Goal: Information Seeking & Learning: Learn about a topic

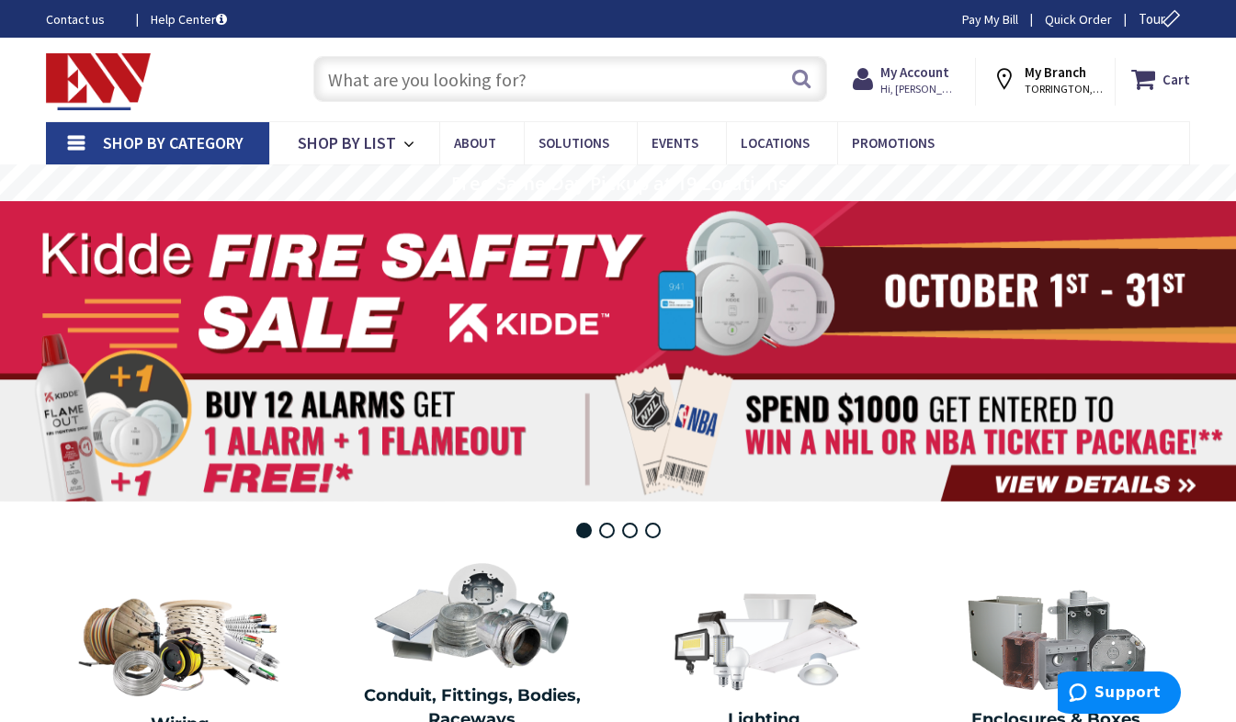
click at [468, 95] on input "text" at bounding box center [570, 79] width 514 height 46
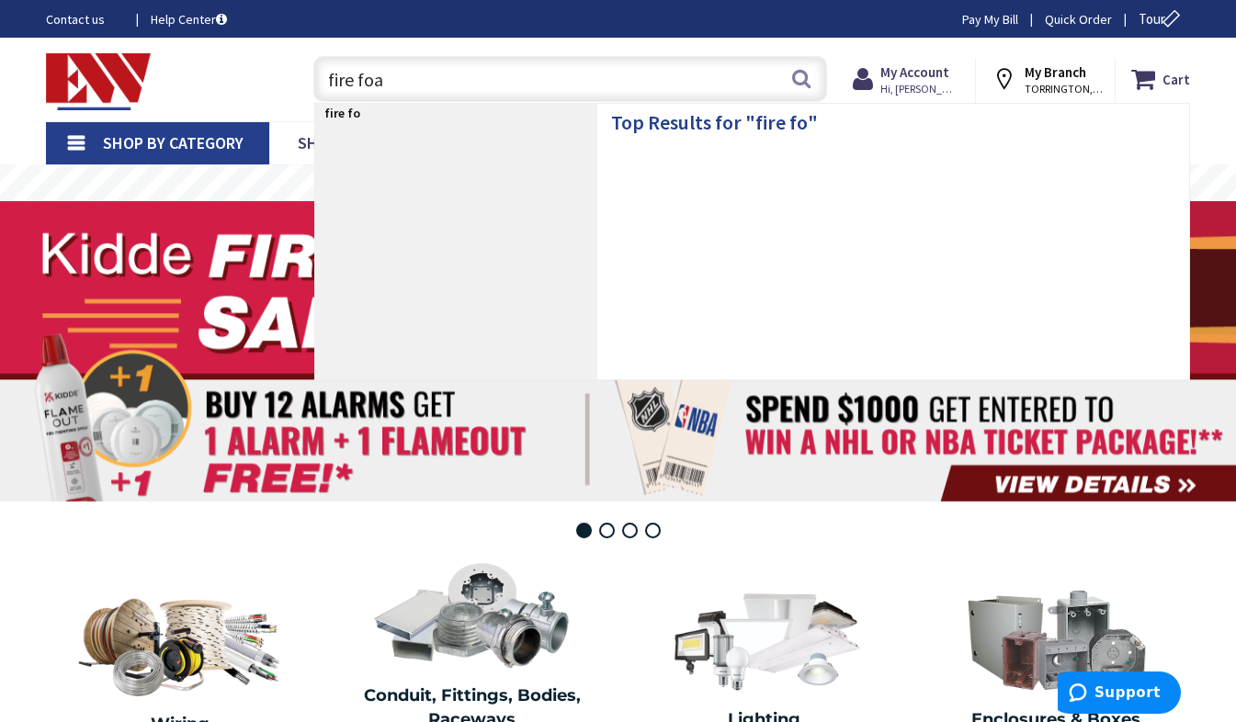
type input "fire foam"
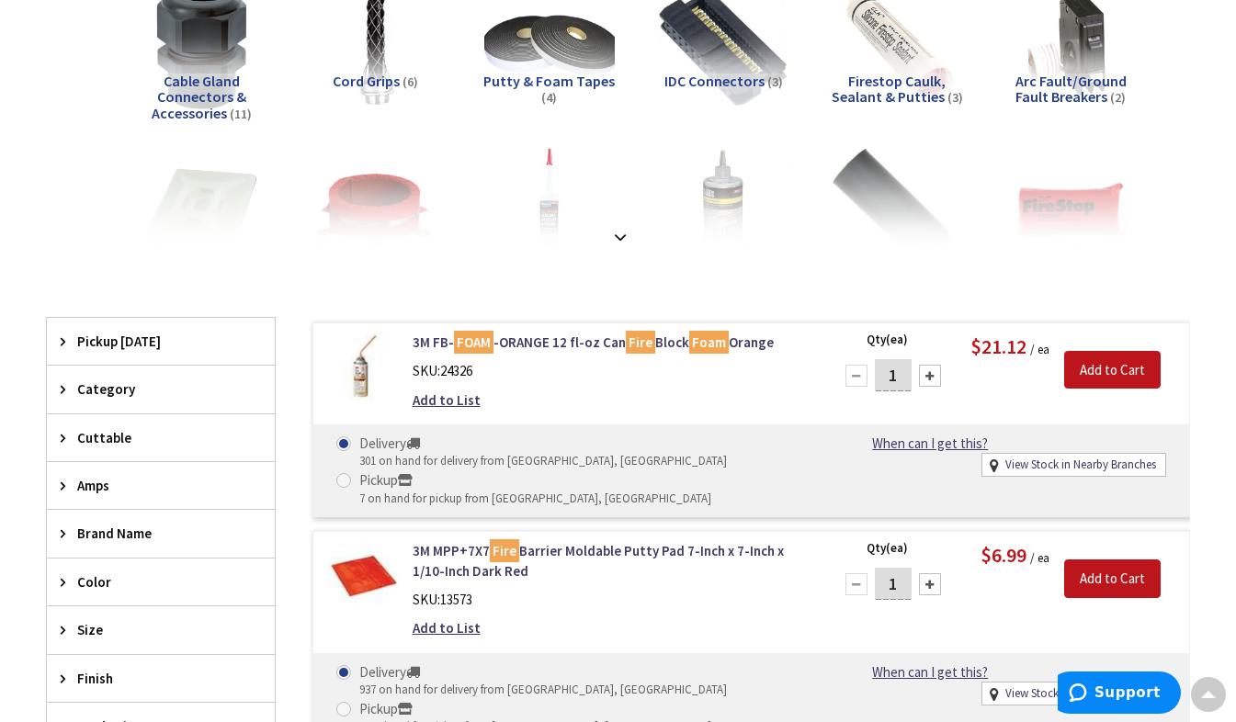
scroll to position [298, 0]
click at [624, 240] on strong at bounding box center [620, 238] width 22 height 20
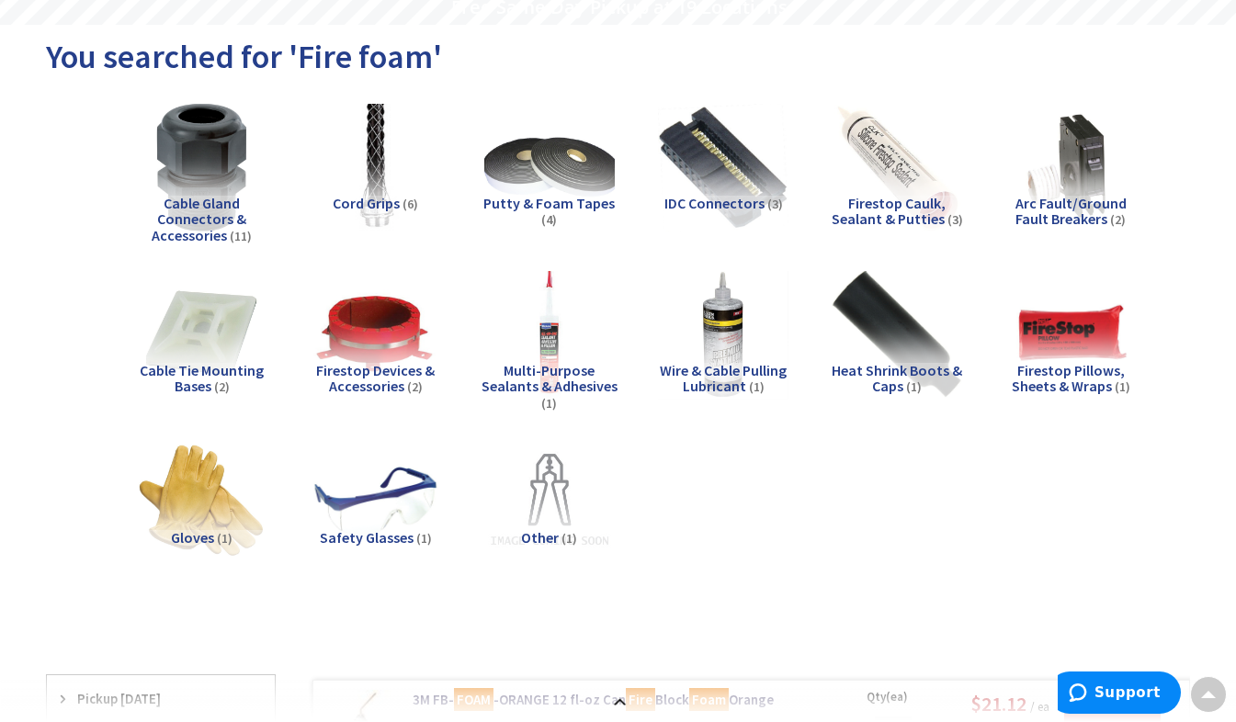
scroll to position [0, 0]
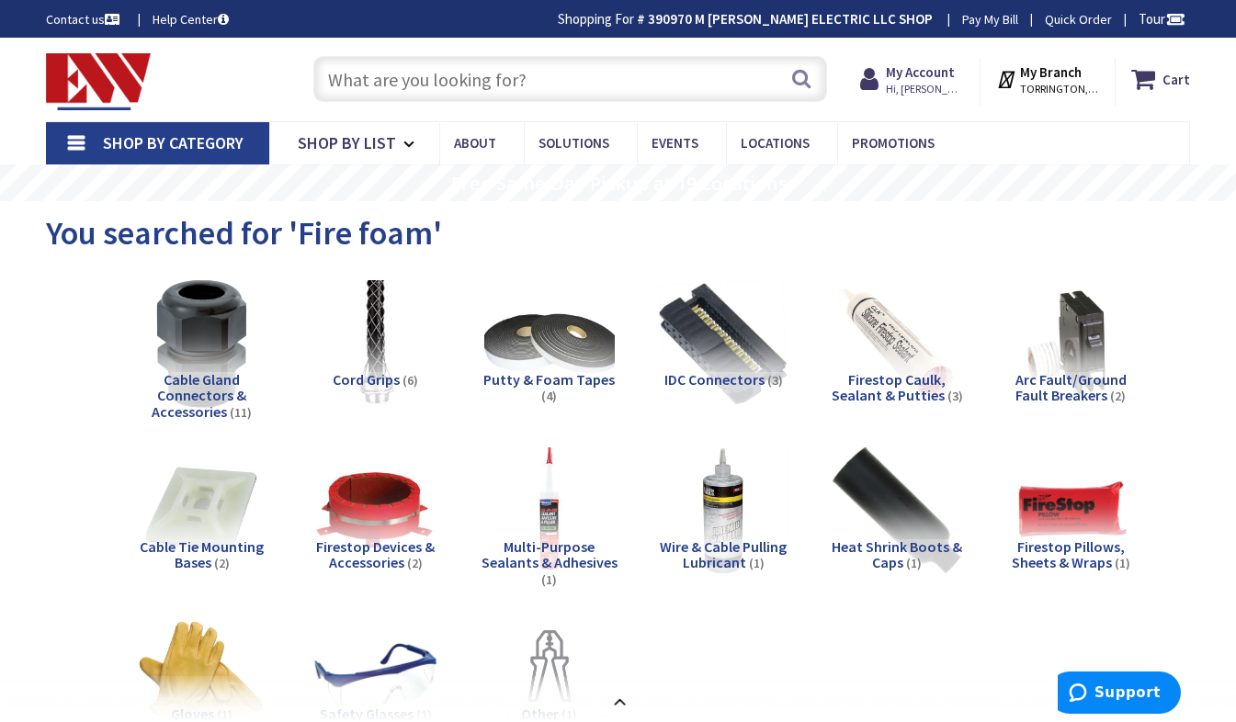
click at [530, 92] on input "text" at bounding box center [570, 79] width 514 height 46
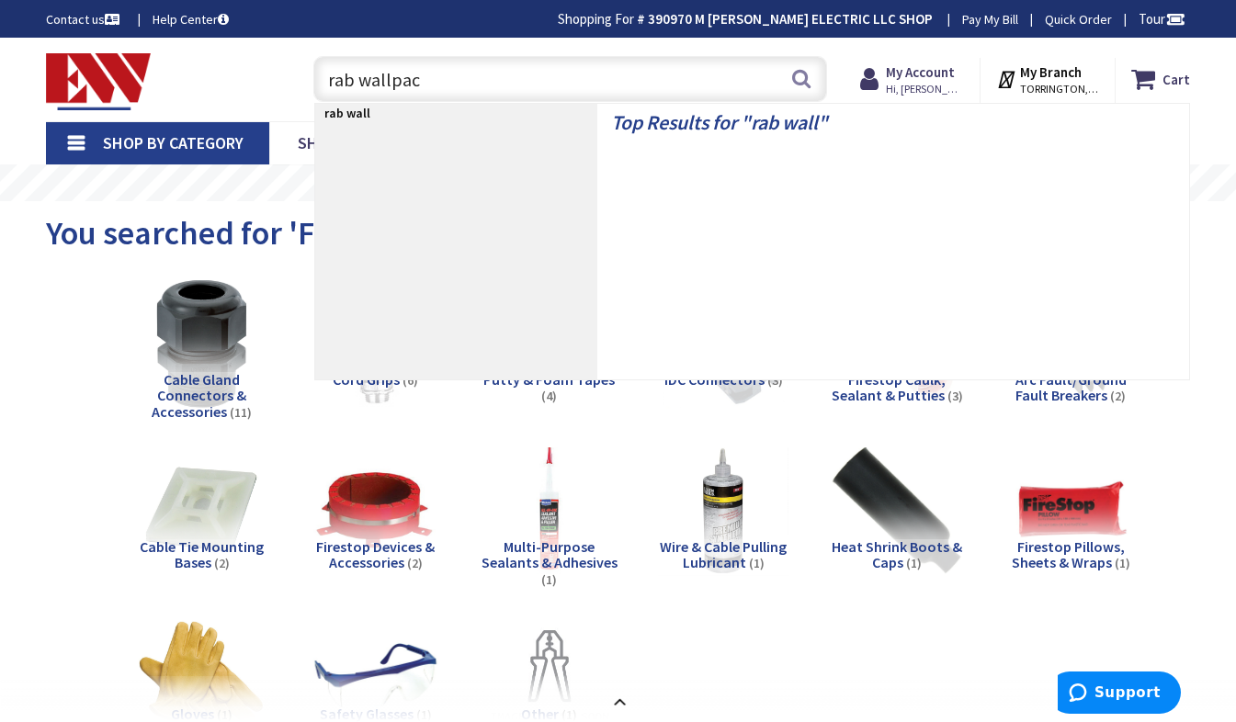
type input "rab wallpack"
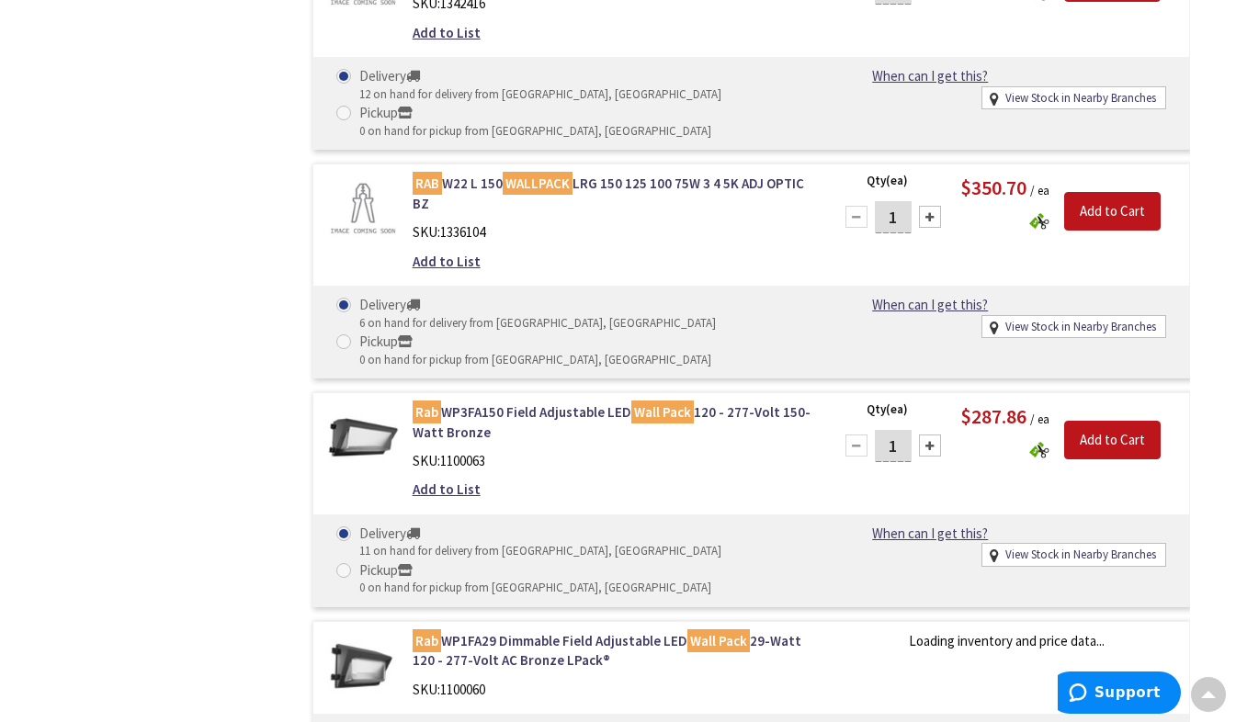
scroll to position [2720, 0]
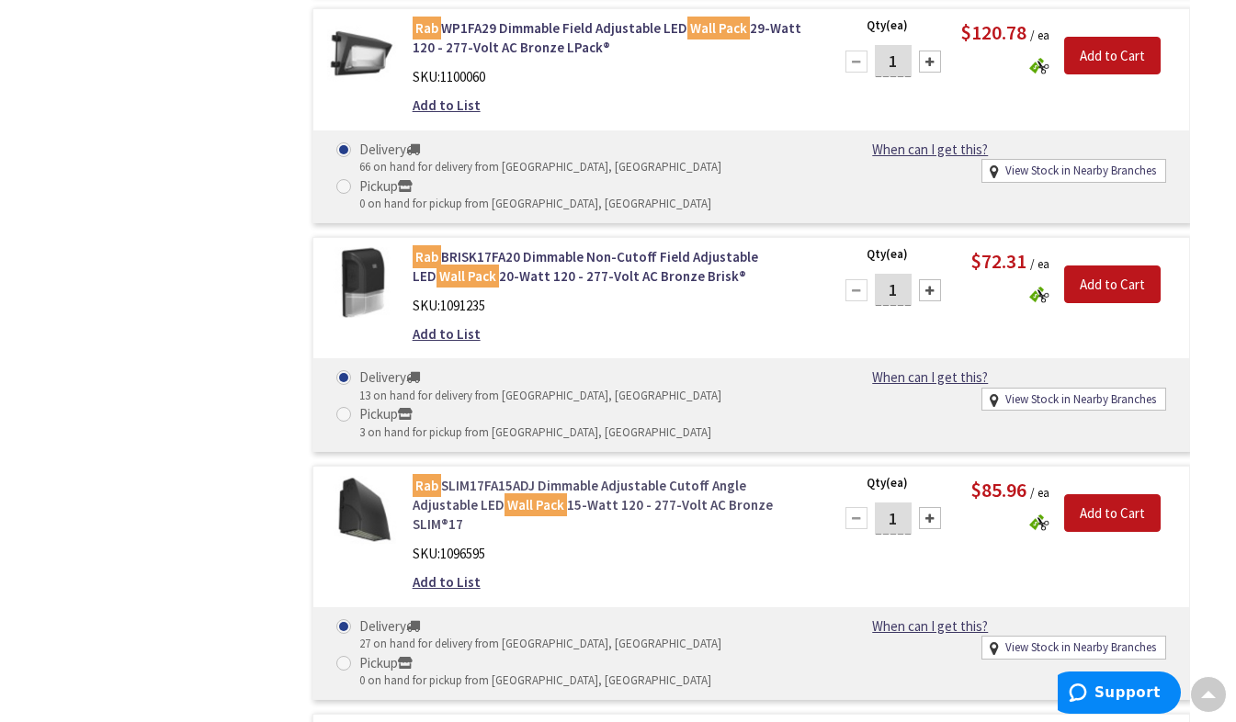
click at [567, 505] on link "Rab SLIM17FA15ADJ Dimmable Adjustable Cutoff Angle Adjustable LED Wall Pack 15-…" at bounding box center [611, 505] width 398 height 59
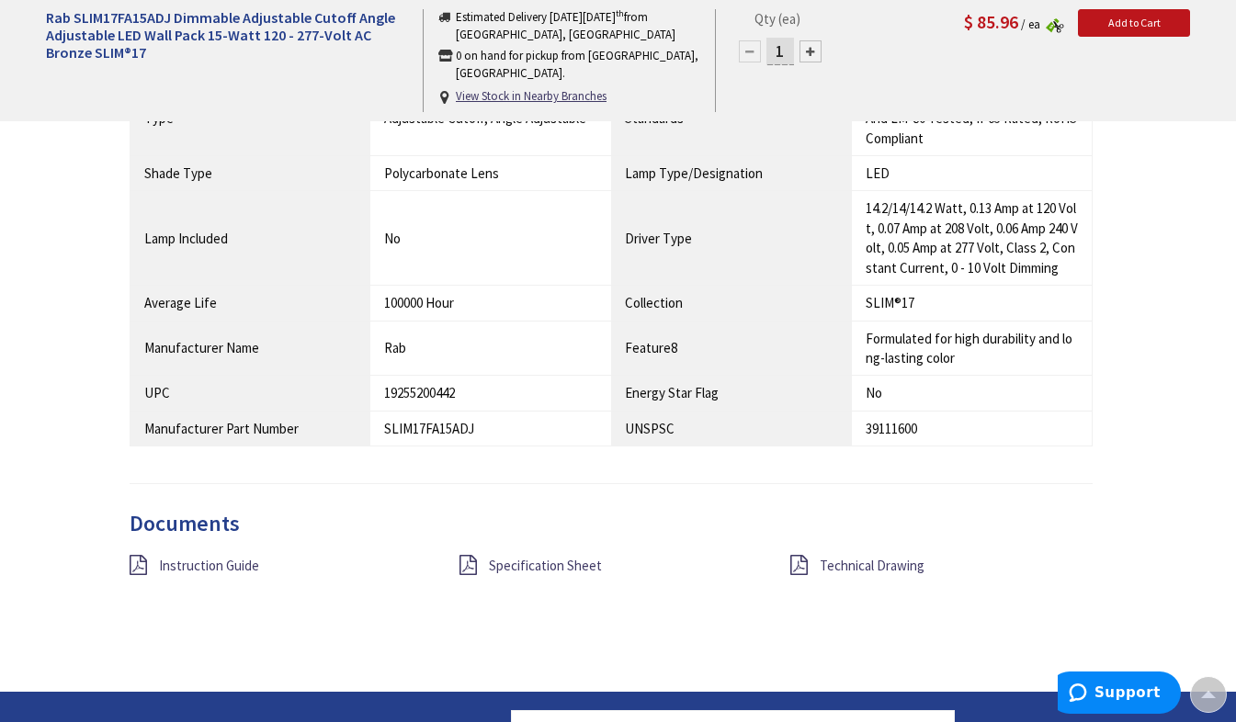
scroll to position [1269, 0]
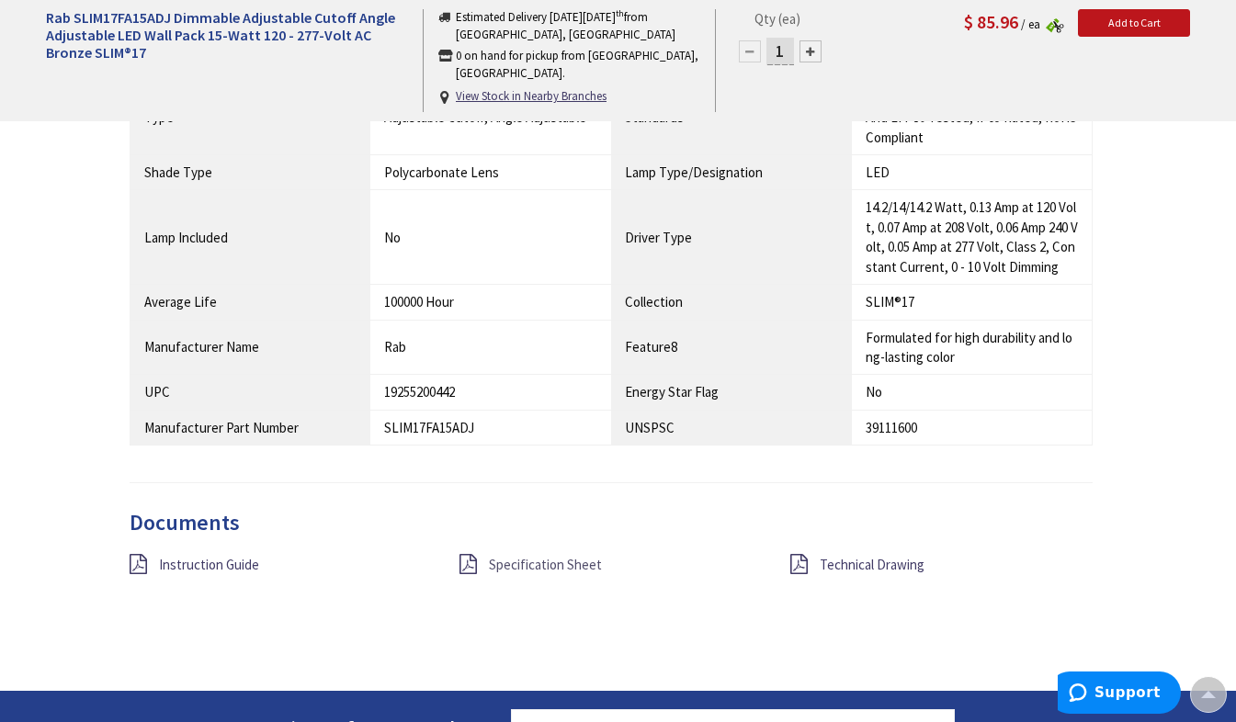
click at [535, 573] on span "Specification Sheet" at bounding box center [545, 564] width 113 height 17
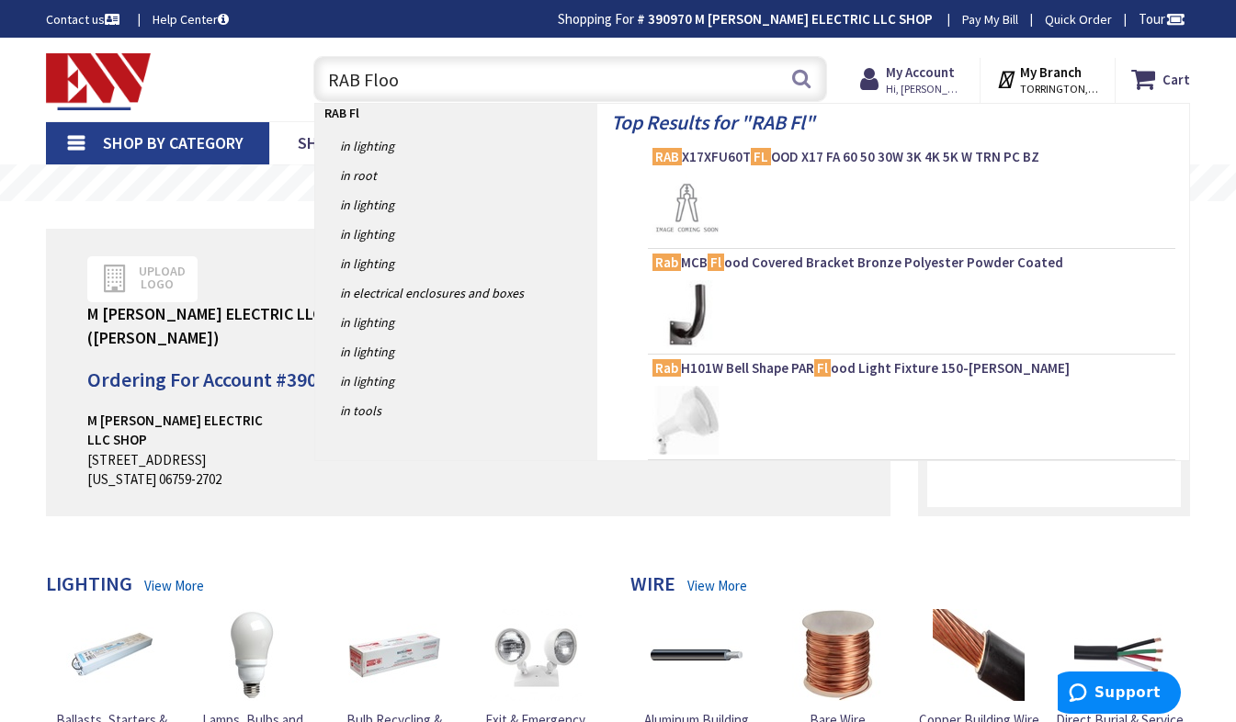
type input "RAB Flood"
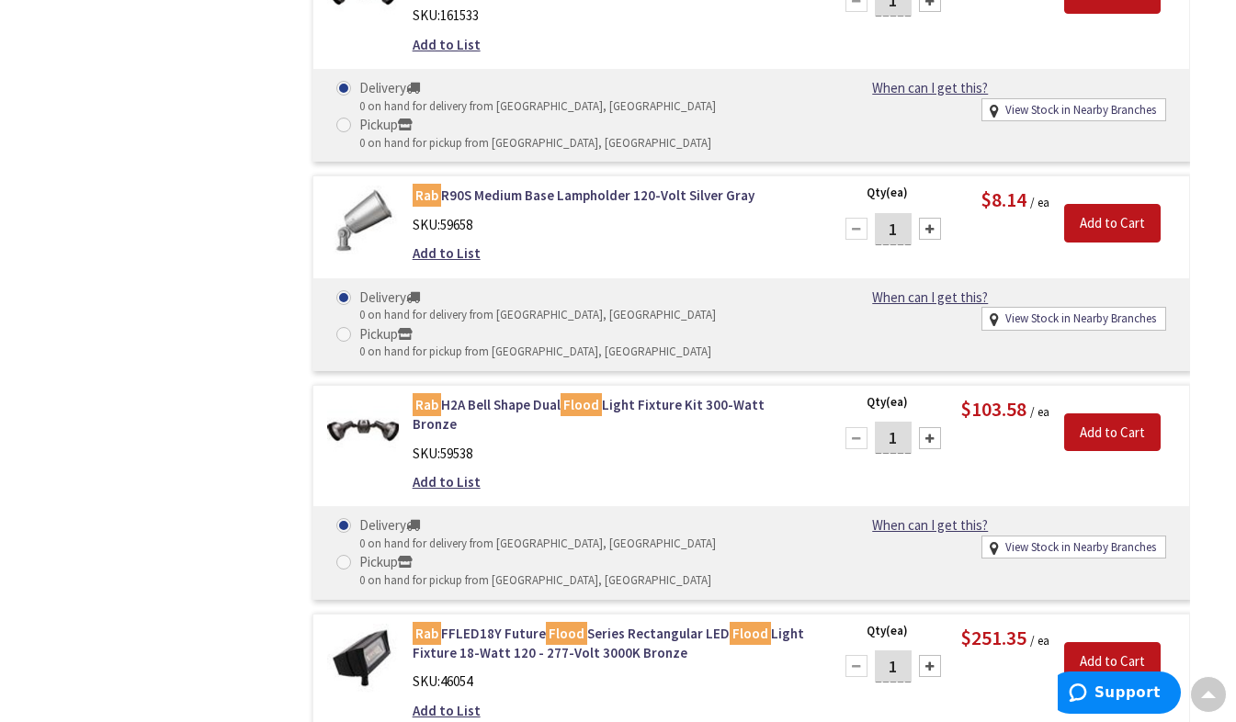
scroll to position [12671, 0]
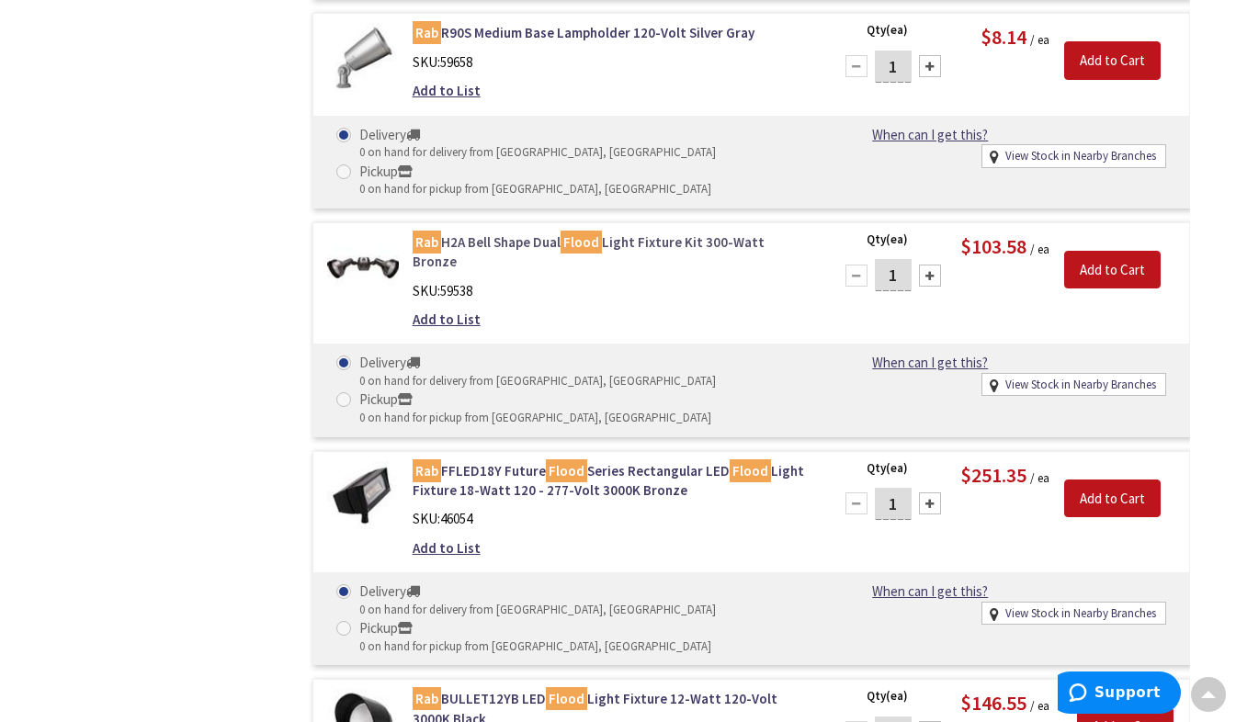
click at [541, 264] on link "Rab H2A Bell Shape Dual Flood Light Fixture Kit 300-Watt Bronze" at bounding box center [611, 252] width 398 height 40
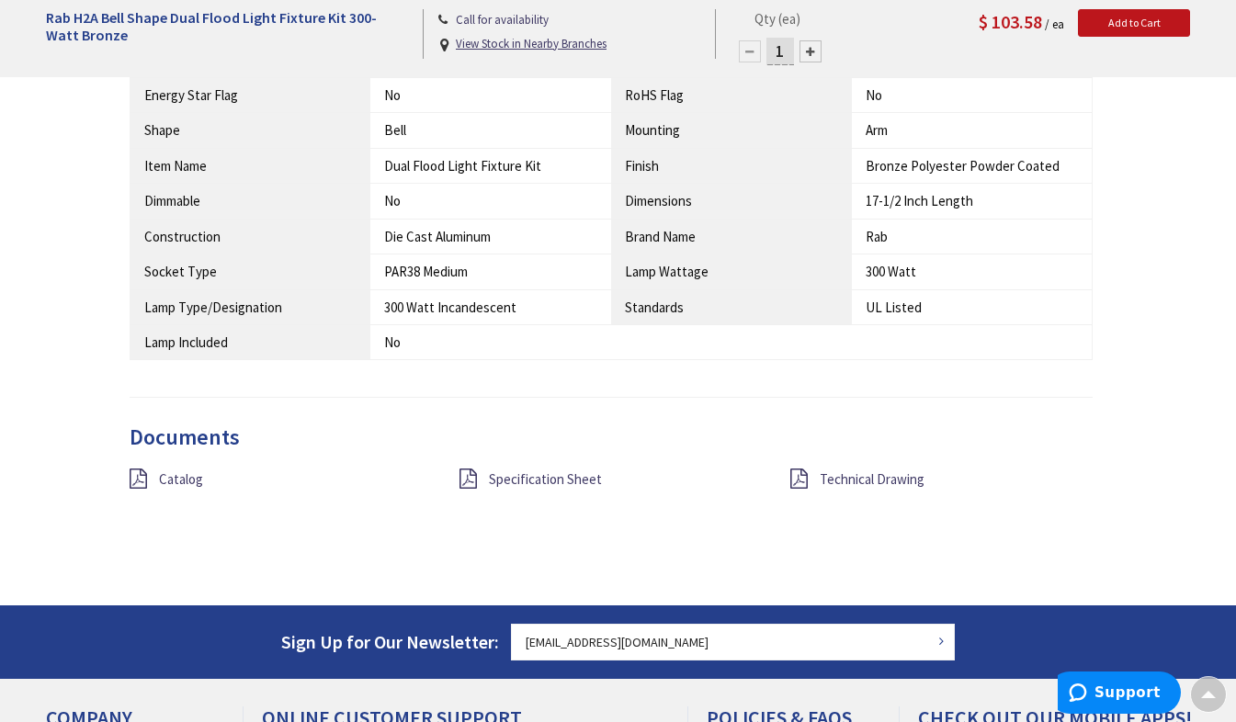
scroll to position [1246, 0]
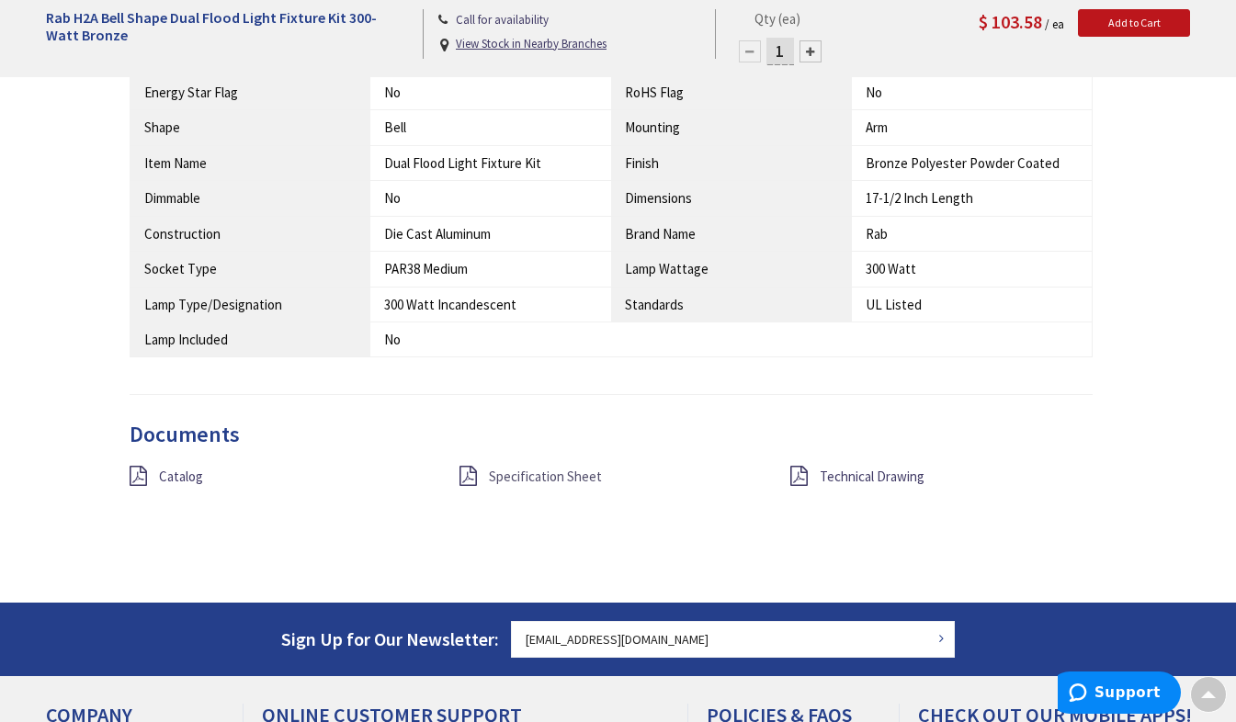
click at [570, 483] on span "Specification Sheet" at bounding box center [545, 476] width 113 height 17
